Goal: Find specific fact: Find specific fact

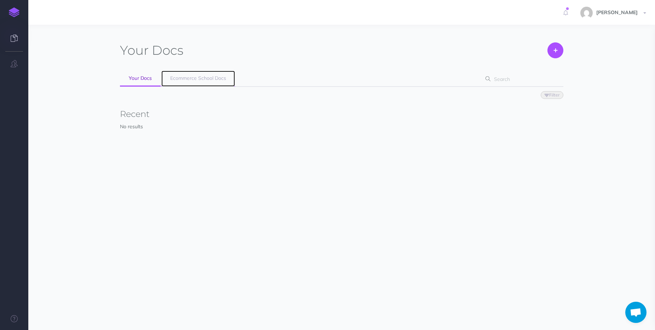
click at [214, 76] on span "Ecommerce School Docs" at bounding box center [198, 78] width 56 height 6
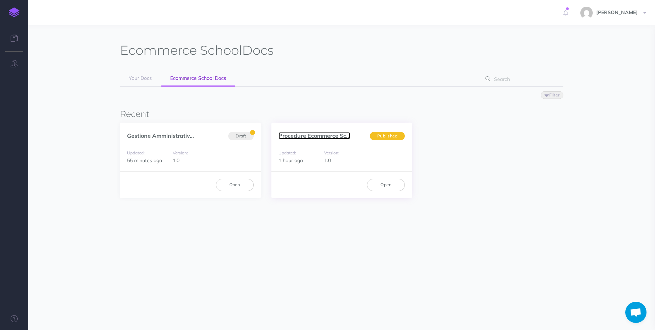
click at [316, 138] on link "Procedure Ecommerce Sc..." at bounding box center [314, 135] width 72 height 7
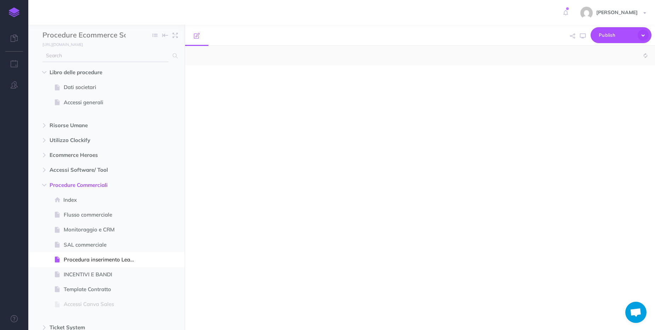
click at [99, 52] on input "text" at bounding box center [105, 56] width 126 height 13
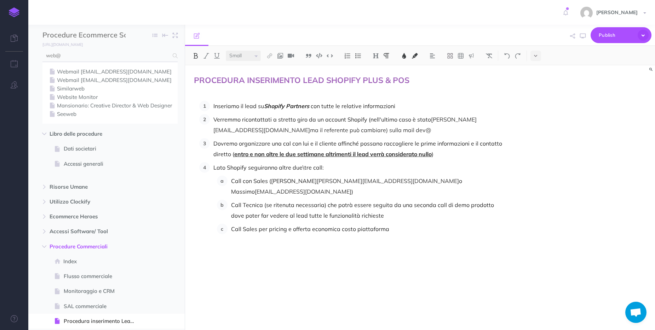
type input "web@"
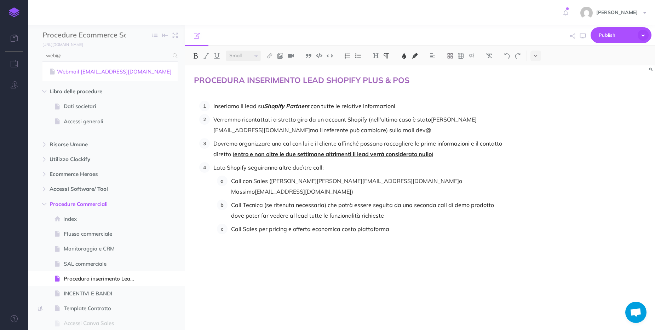
click at [113, 71] on link "Webmail web@ecommerce-school.it" at bounding box center [110, 72] width 125 height 8
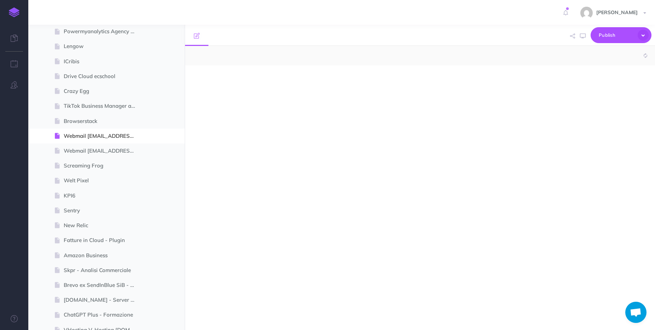
scroll to position [883, 0]
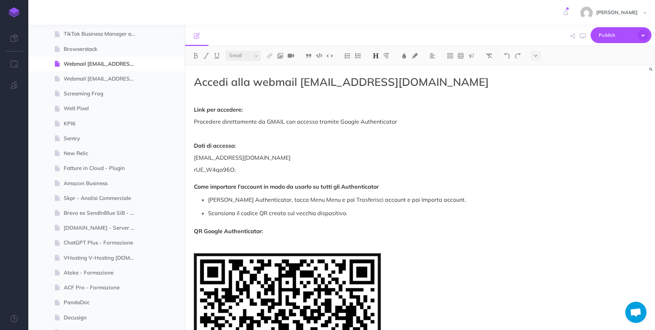
select select "null"
drag, startPoint x: 233, startPoint y: 170, endPoint x: 183, endPoint y: 168, distance: 50.6
click at [183, 168] on div "Procedure Ecommerce School Collapse all Expand all Expand to root folders https…" at bounding box center [341, 178] width 627 height 306
drag, startPoint x: 238, startPoint y: 169, endPoint x: 190, endPoint y: 169, distance: 47.8
click at [190, 169] on div "Accedi alla webmail web@ecommerce-school.it Link per accedere: Procedere dirett…" at bounding box center [349, 309] width 329 height 489
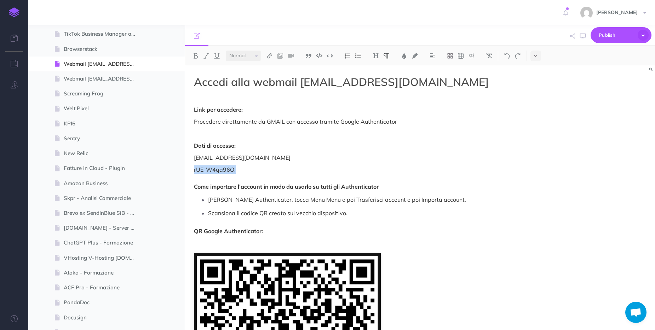
copy p "rUE_W4qa96O;"
